Goal: Answer question/provide support

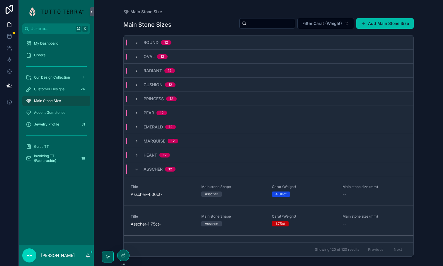
click at [46, 87] on span "Customer Designs" at bounding box center [49, 89] width 31 height 5
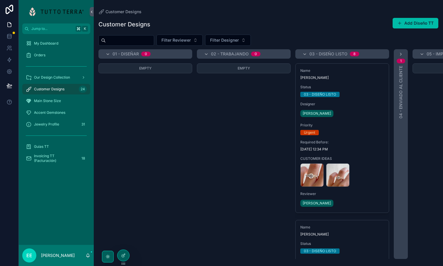
click at [129, 44] on input "scrollable content" at bounding box center [130, 40] width 48 height 8
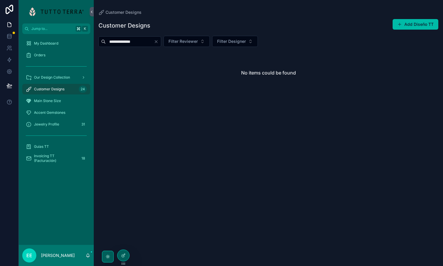
click at [137, 40] on input "**********" at bounding box center [130, 42] width 48 height 8
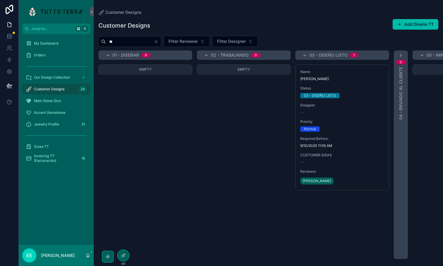
click at [135, 44] on input "**" at bounding box center [130, 42] width 48 height 8
type input "*"
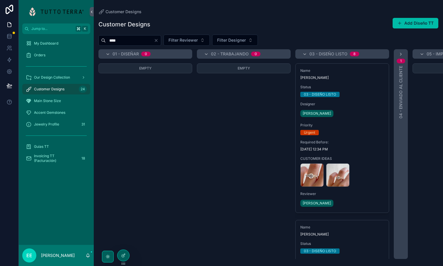
type input "*****"
click at [238, 24] on div "Customer Designs Add Diseño TT" at bounding box center [269, 24] width 340 height 13
click at [135, 39] on input "scrollable content" at bounding box center [130, 40] width 48 height 8
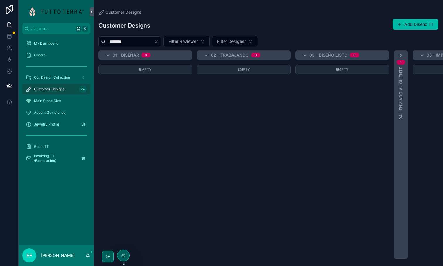
type input "********"
click at [401, 59] on div "1 04 - ENVIADO AL CLIENTE" at bounding box center [401, 154] width 14 height 209
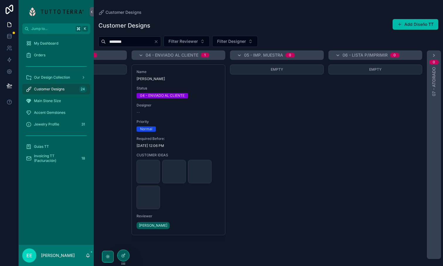
scroll to position [0, 260]
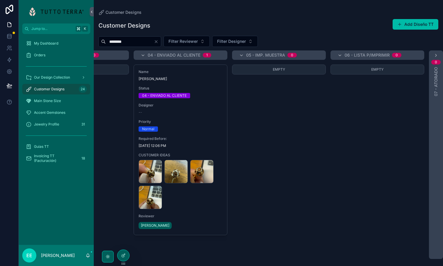
click at [223, 118] on div "Name [PERSON_NAME] Status 04 - ENVIADO AL CLIENTE Designer -- Priority Normal R…" at bounding box center [180, 150] width 93 height 170
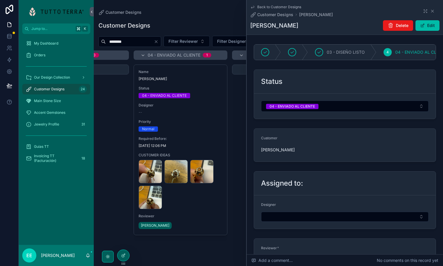
click at [300, 222] on button "Select Button" at bounding box center [345, 217] width 168 height 10
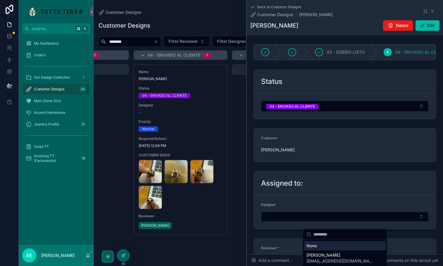
click at [309, 208] on form "Designer" at bounding box center [345, 211] width 182 height 33
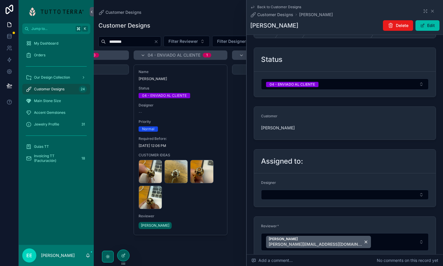
scroll to position [23, 0]
click at [300, 199] on button "Select Button" at bounding box center [345, 194] width 168 height 10
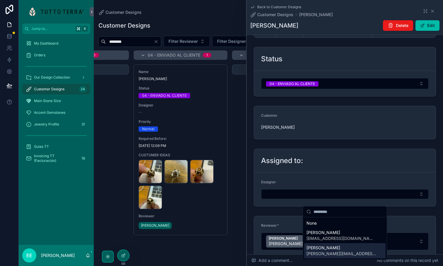
click at [316, 250] on span "[PERSON_NAME]" at bounding box center [342, 248] width 70 height 6
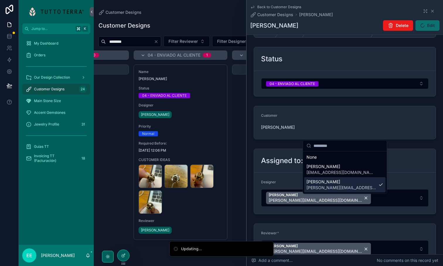
click at [333, 225] on div "Jump to... K My Dashboard Orders Our Design Collection Customer Designs 24 Main…" at bounding box center [231, 133] width 425 height 266
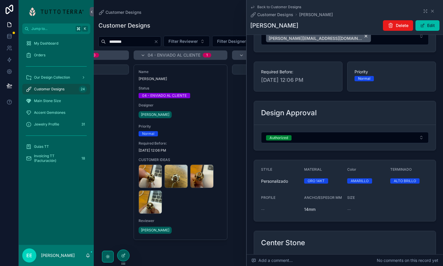
scroll to position [238, 0]
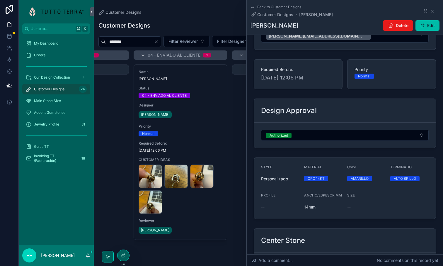
click at [271, 259] on span "Add a comment..." at bounding box center [272, 261] width 41 height 6
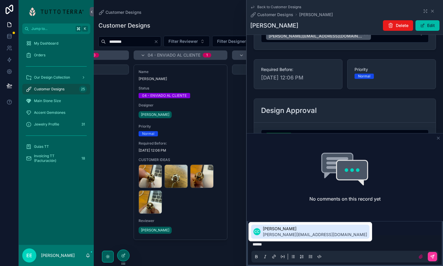
click at [271, 233] on span "[PERSON_NAME][EMAIL_ADDRESS][DOMAIN_NAME]" at bounding box center [315, 235] width 104 height 6
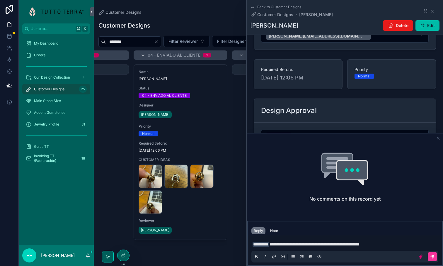
click at [431, 256] on icon "scrollable content" at bounding box center [433, 257] width 4 height 4
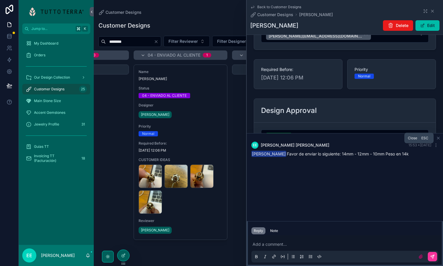
click at [439, 139] on icon "scrollable content" at bounding box center [438, 138] width 5 height 5
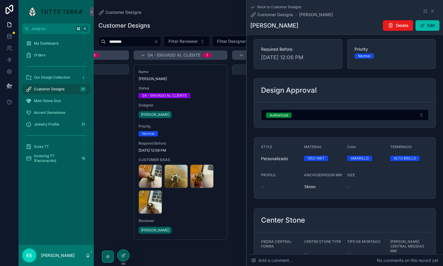
scroll to position [260, 0]
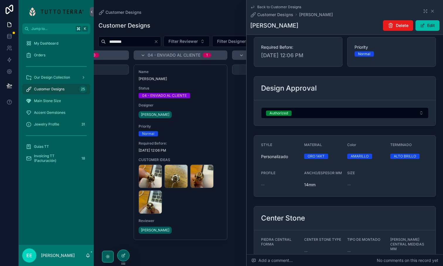
click at [321, 118] on button "Authorized" at bounding box center [345, 112] width 168 height 11
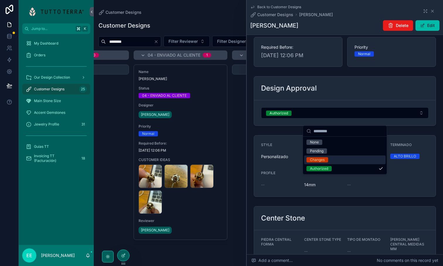
click at [327, 158] on span "Changes" at bounding box center [318, 159] width 22 height 5
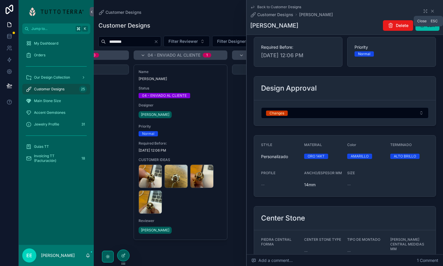
click at [434, 10] on icon "scrollable content" at bounding box center [433, 11] width 2 height 2
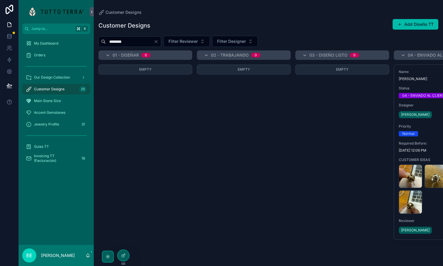
click at [364, 11] on div "Customer Designs" at bounding box center [269, 12] width 340 height 6
click at [193, 129] on div "01 - DISEÑAR 0 Empty 02 - TRABAJANDO 0 Empty 03 - DISEÑO LISTO 0 Empty 04 - ENV…" at bounding box center [269, 154] width 350 height 209
